Goal: Task Accomplishment & Management: Manage account settings

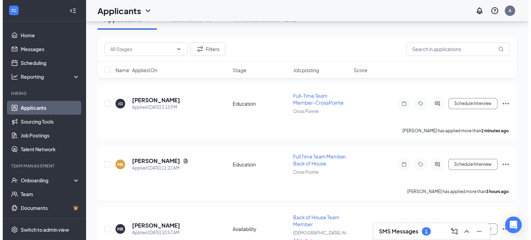
scroll to position [27, 0]
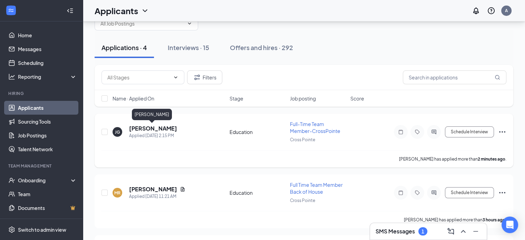
click at [151, 129] on h5 "[PERSON_NAME]" at bounding box center [153, 129] width 48 height 8
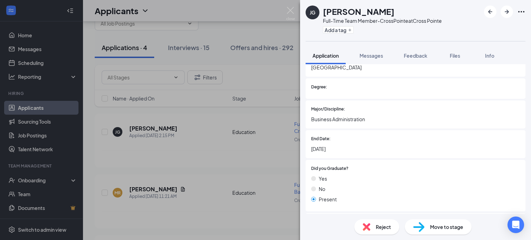
scroll to position [1571, 0]
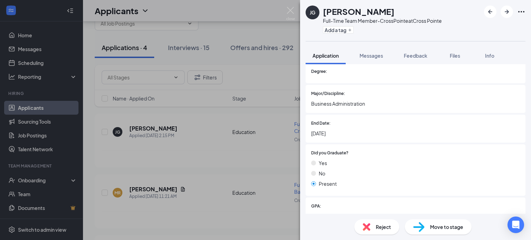
click at [444, 226] on span "Move to stage" at bounding box center [446, 227] width 33 height 8
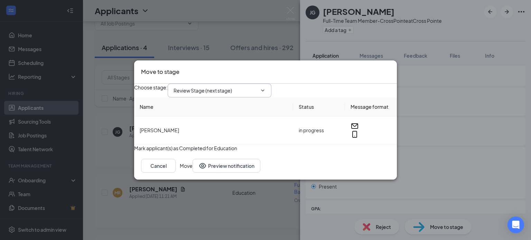
click at [251, 88] on input "Review Stage (next stage)" at bounding box center [215, 91] width 84 height 8
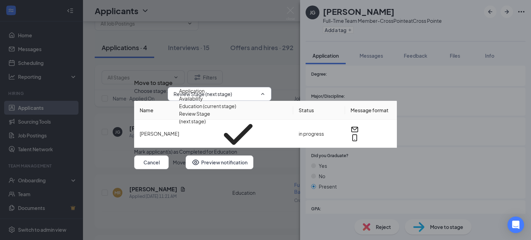
click at [216, 167] on div "Onsite Interview" at bounding box center [197, 171] width 37 height 8
type input "Onsite Interview"
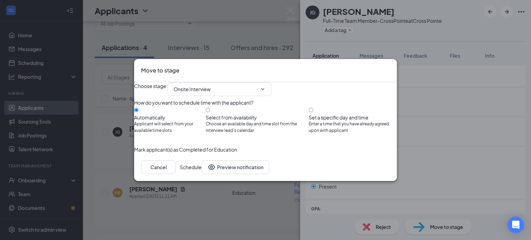
click at [201, 174] on button "Schedule" at bounding box center [191, 167] width 22 height 14
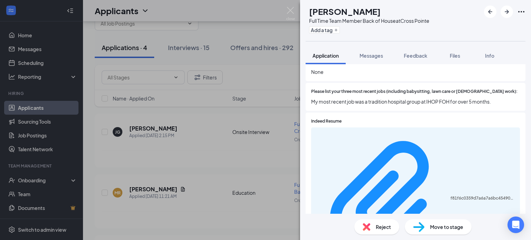
scroll to position [269, 0]
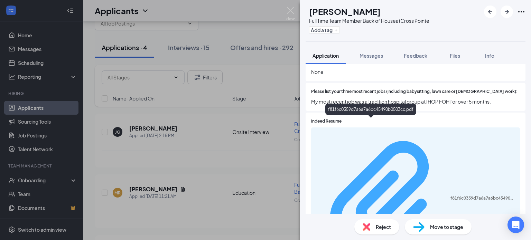
click at [450, 196] on div "f81f6c0359d7a6a7a6bc45490b0503cc.pdf" at bounding box center [482, 199] width 65 height 6
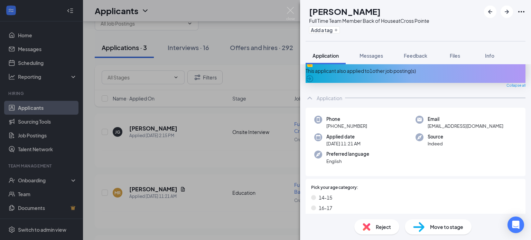
scroll to position [0, 0]
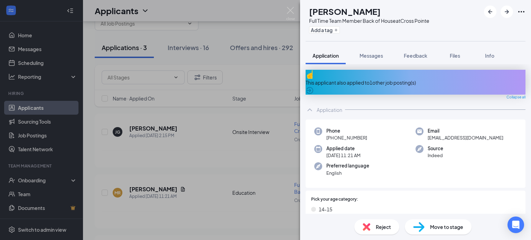
click at [462, 79] on div "This applicant also applied to 1 other job posting(s)" at bounding box center [415, 83] width 220 height 8
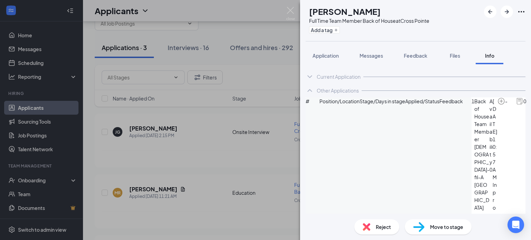
click at [438, 226] on span "Move to stage" at bounding box center [446, 227] width 33 height 8
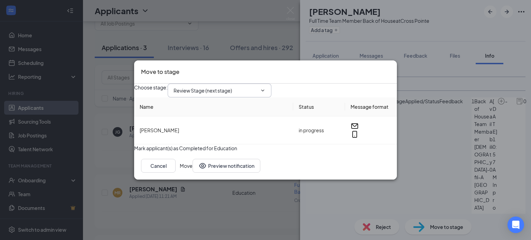
click at [265, 88] on span at bounding box center [261, 91] width 7 height 6
click at [271, 85] on span "Review Stage (next stage)" at bounding box center [220, 91] width 104 height 14
click at [257, 87] on input "Review Stage (next stage)" at bounding box center [215, 91] width 84 height 8
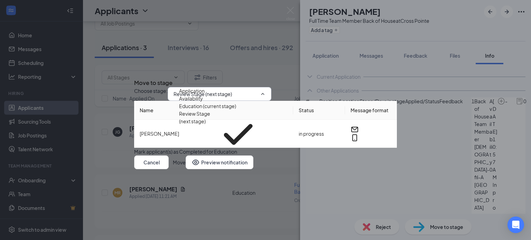
click at [216, 159] on div "Onsite Interview" at bounding box center [197, 163] width 37 height 8
type input "Onsite Interview"
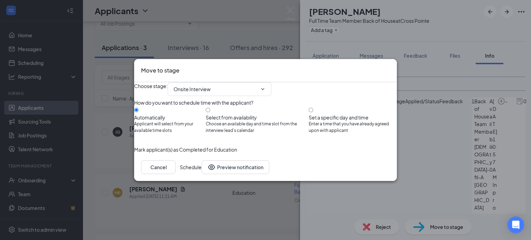
click at [201, 174] on button "Schedule" at bounding box center [191, 167] width 22 height 14
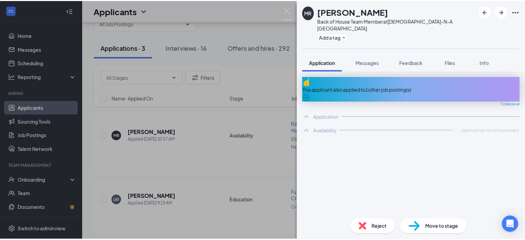
scroll to position [22, 0]
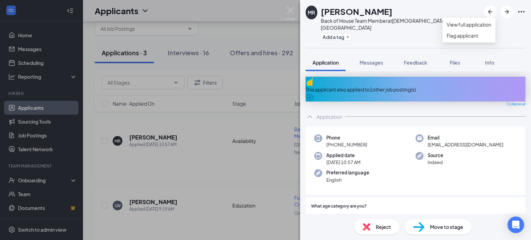
click at [521, 14] on icon "Ellipses" at bounding box center [521, 12] width 8 height 8
click at [520, 11] on icon "Ellipses" at bounding box center [521, 12] width 8 height 8
click at [287, 14] on img at bounding box center [290, 13] width 9 height 13
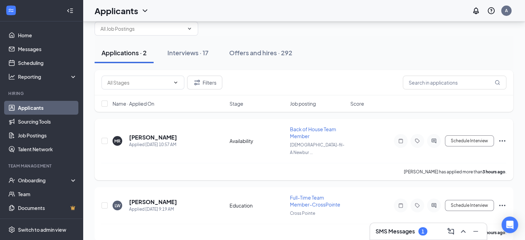
click at [503, 137] on icon "Ellipses" at bounding box center [502, 141] width 8 height 8
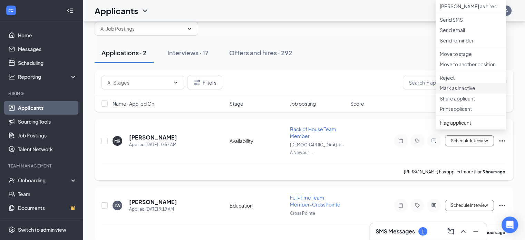
click at [468, 92] on p "Mark as inactive" at bounding box center [471, 88] width 62 height 7
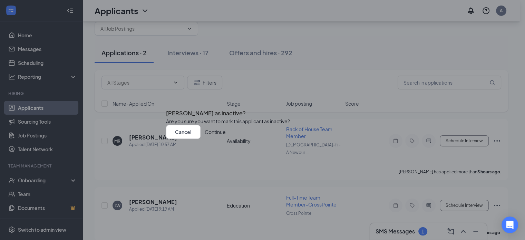
click at [226, 139] on button "Continue" at bounding box center [215, 132] width 21 height 14
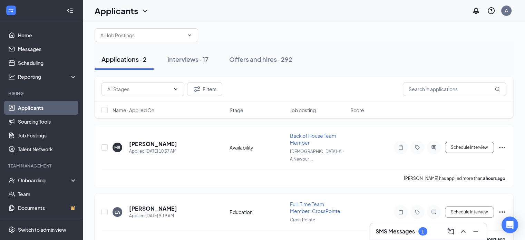
scroll to position [22, 0]
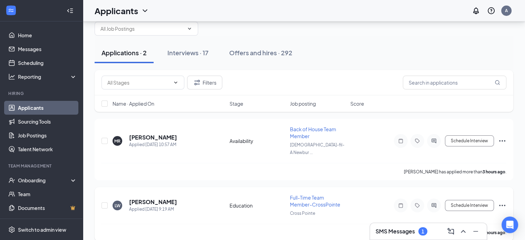
click at [503, 201] on icon "Ellipses" at bounding box center [502, 205] width 8 height 8
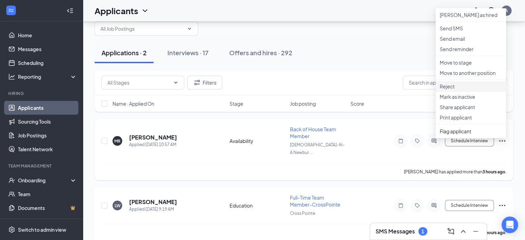
click at [460, 90] on p "Reject" at bounding box center [471, 86] width 62 height 7
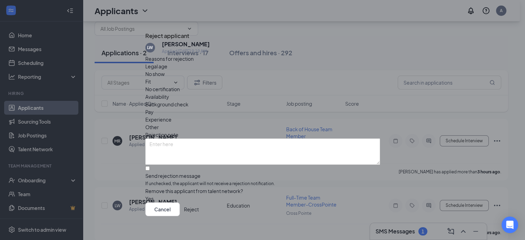
click at [151, 85] on span "Fit" at bounding box center [148, 82] width 6 height 8
click at [271, 123] on div "Other" at bounding box center [262, 127] width 235 height 8
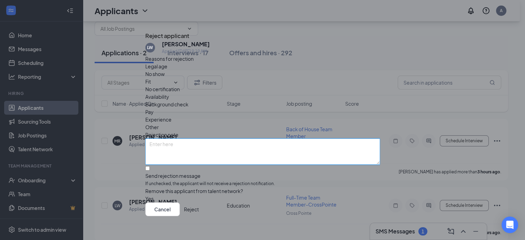
click at [194, 139] on textarea at bounding box center [262, 152] width 235 height 26
type textarea "prior no show"
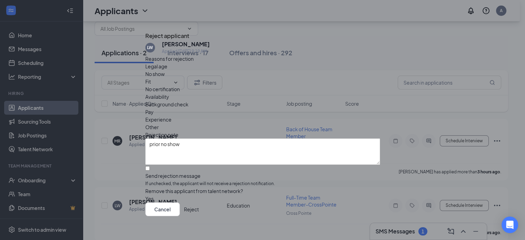
click at [199, 206] on button "Reject" at bounding box center [191, 209] width 15 height 14
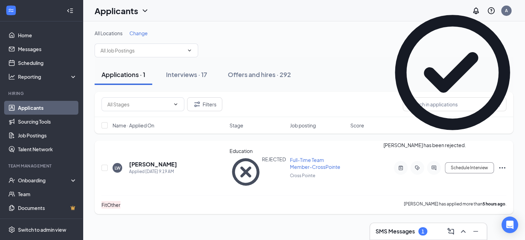
scroll to position [0, 0]
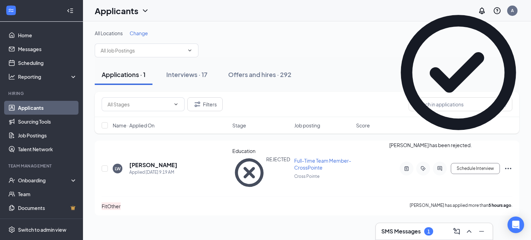
click at [472, 142] on icon "Cross" at bounding box center [472, 142] width 0 height 0
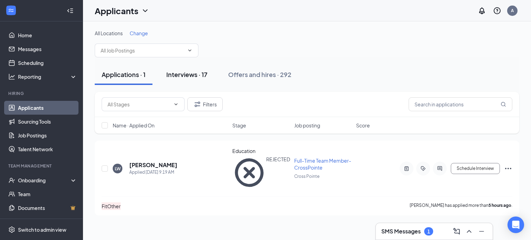
click at [192, 76] on div "Interviews · 17" at bounding box center [186, 74] width 41 height 9
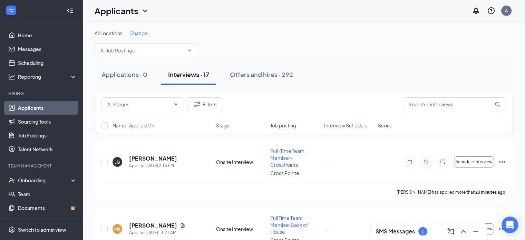
click at [407, 229] on h3 "SMS Messages" at bounding box center [395, 232] width 39 height 8
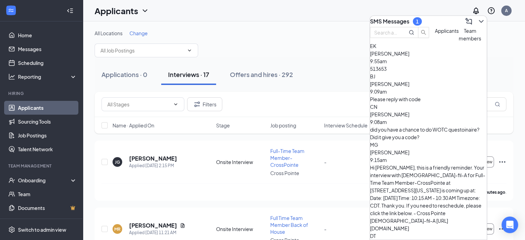
click at [407, 117] on span "Cory Naylor" at bounding box center [389, 114] width 39 height 6
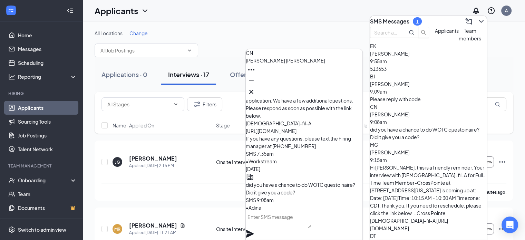
click at [406, 103] on div "Please reply with code" at bounding box center [428, 99] width 117 height 8
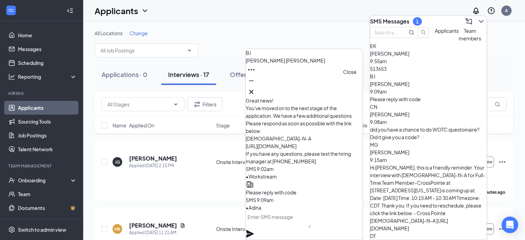
click at [256, 89] on icon "Cross" at bounding box center [251, 92] width 8 height 8
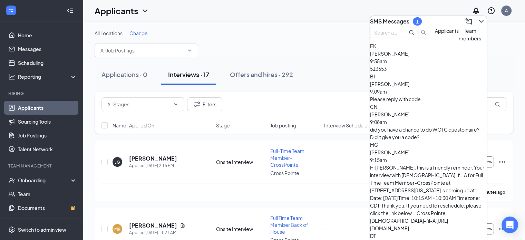
click at [419, 73] on div "EK Ellison Kruckenberg 9:55am 513653" at bounding box center [428, 57] width 117 height 30
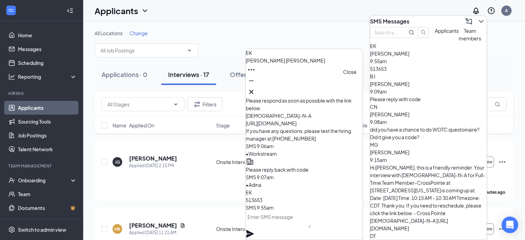
click at [256, 88] on icon "Cross" at bounding box center [251, 92] width 8 height 8
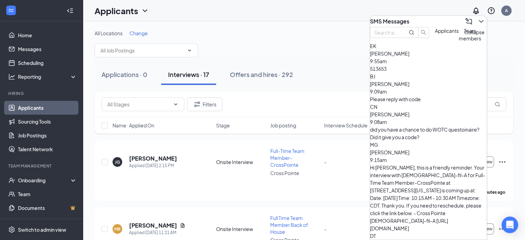
click at [477, 19] on icon "ChevronDown" at bounding box center [481, 21] width 8 height 8
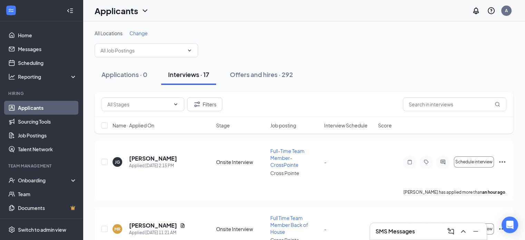
click at [227, 54] on div "All Locations Change" at bounding box center [304, 44] width 419 height 28
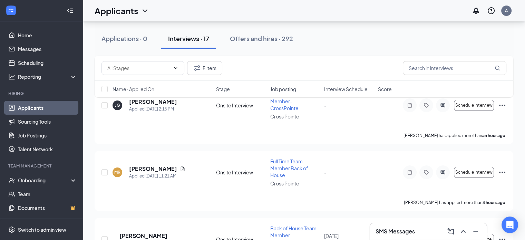
scroll to position [59, 0]
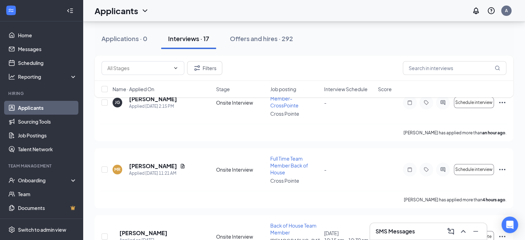
click at [334, 91] on span "Interview Schedule" at bounding box center [346, 89] width 44 height 7
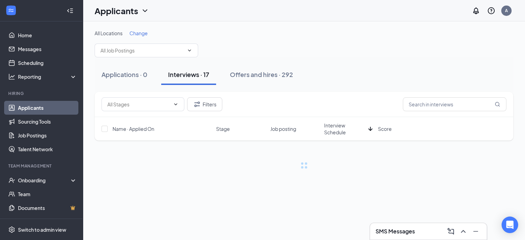
scroll to position [0, 0]
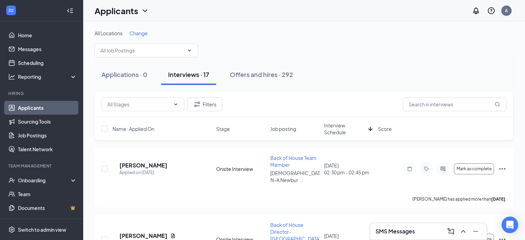
click at [334, 127] on span "Interview Schedule" at bounding box center [344, 129] width 41 height 14
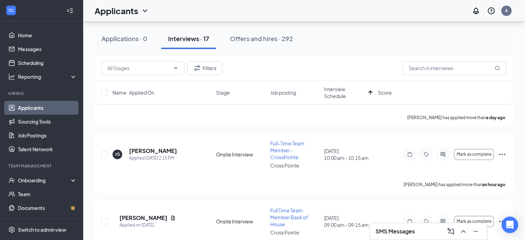
scroll to position [473, 0]
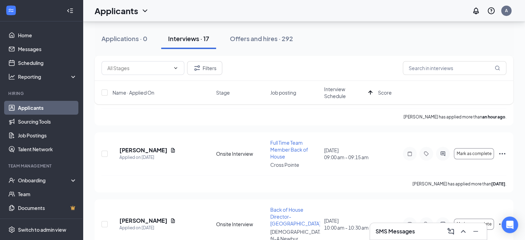
click at [399, 229] on h3 "SMS Messages" at bounding box center [395, 232] width 39 height 8
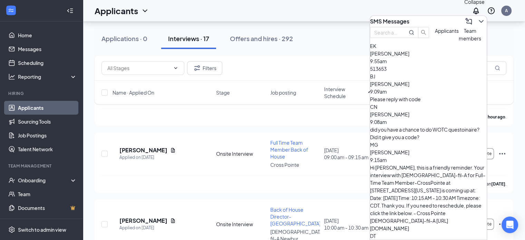
click at [478, 19] on icon "ChevronDown" at bounding box center [481, 21] width 8 height 8
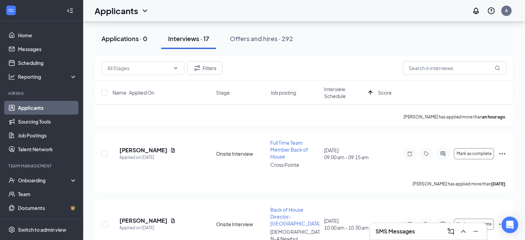
click at [109, 41] on div "Applications · 0" at bounding box center [125, 38] width 46 height 9
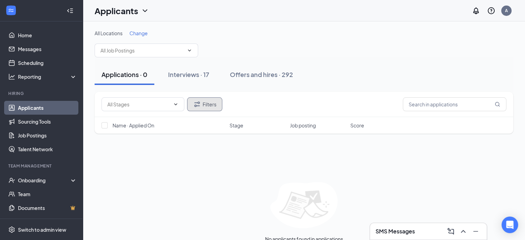
click at [197, 105] on icon "Filter" at bounding box center [197, 104] width 8 height 8
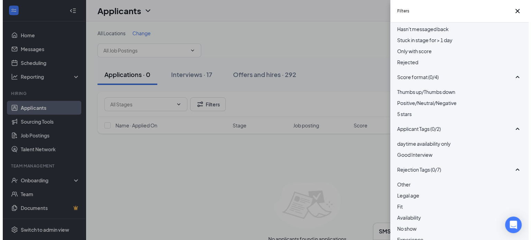
scroll to position [29, 0]
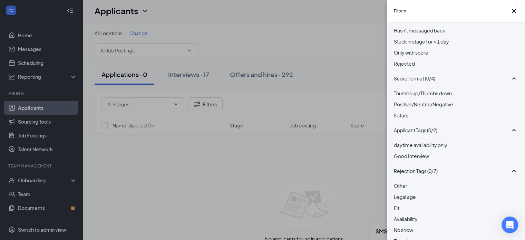
click at [397, 60] on div at bounding box center [456, 60] width 124 height 0
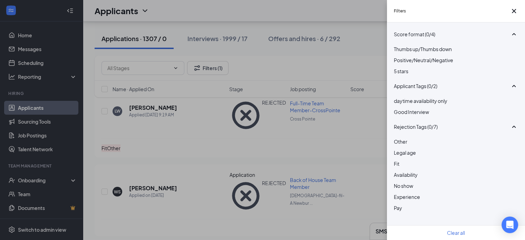
scroll to position [126, 0]
click at [396, 149] on div at bounding box center [456, 149] width 124 height 0
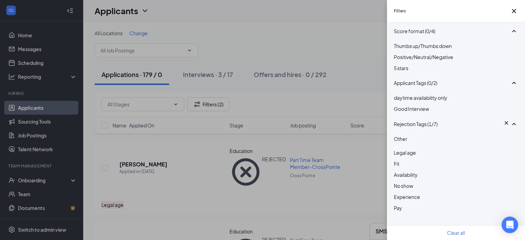
click at [364, 43] on div "Filters Applicant Status (1/5) Unread message Hasn't messaged back Stuck in sta…" at bounding box center [262, 120] width 525 height 240
click at [513, 11] on icon "Cross" at bounding box center [514, 11] width 8 height 8
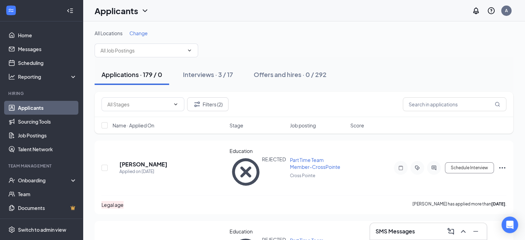
click at [300, 127] on span "Job posting" at bounding box center [303, 125] width 26 height 7
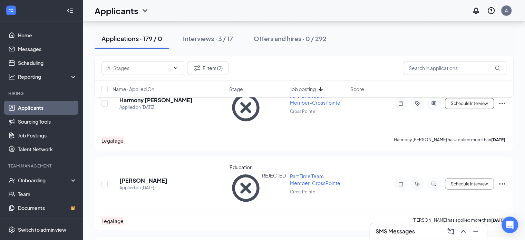
scroll to position [1676, 0]
